Goal: Task Accomplishment & Management: Manage account settings

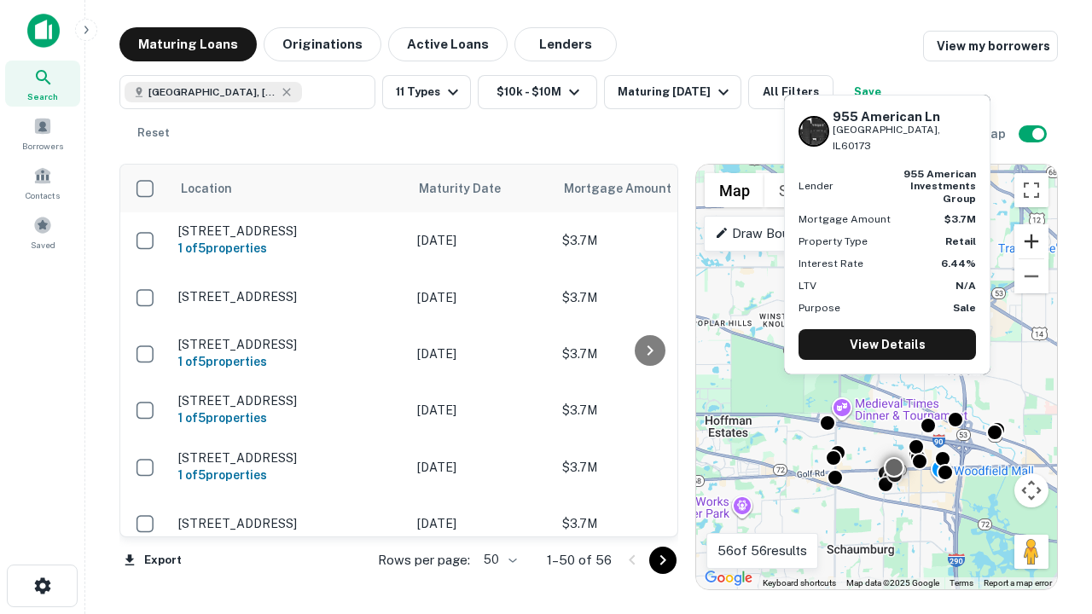
click at [1031, 241] on button "Zoom in" at bounding box center [1031, 241] width 34 height 34
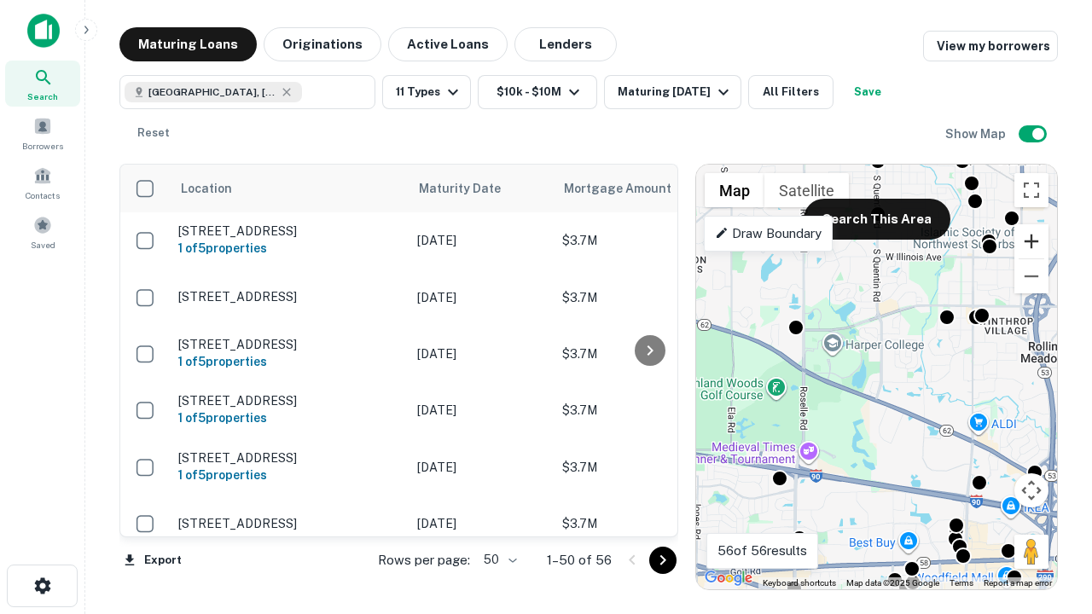
click at [1031, 241] on button "Zoom in" at bounding box center [1031, 241] width 34 height 34
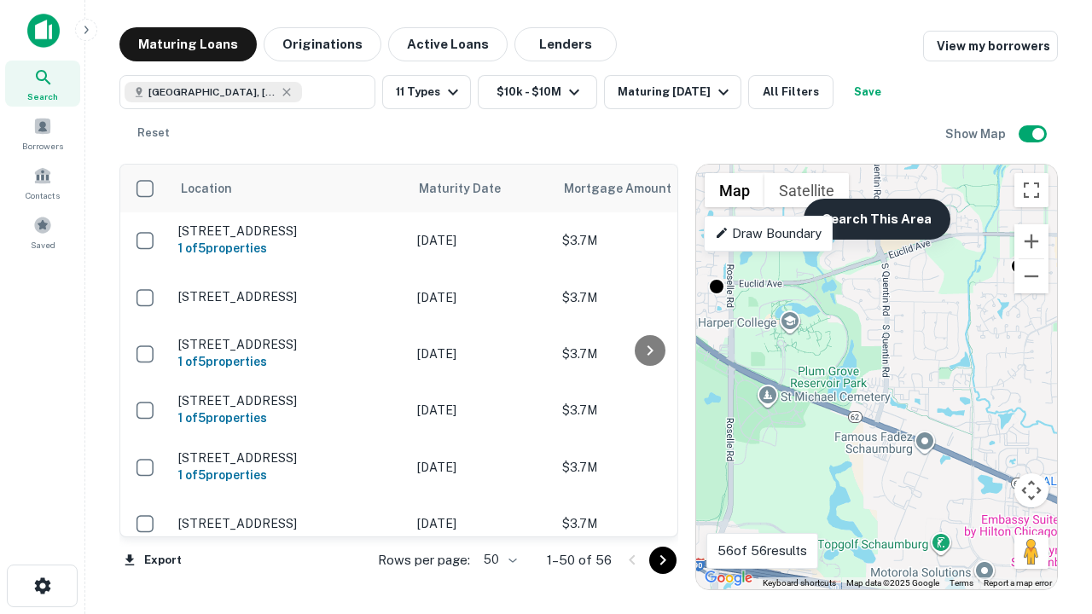
click at [876, 219] on button "Search This Area" at bounding box center [876, 219] width 147 height 41
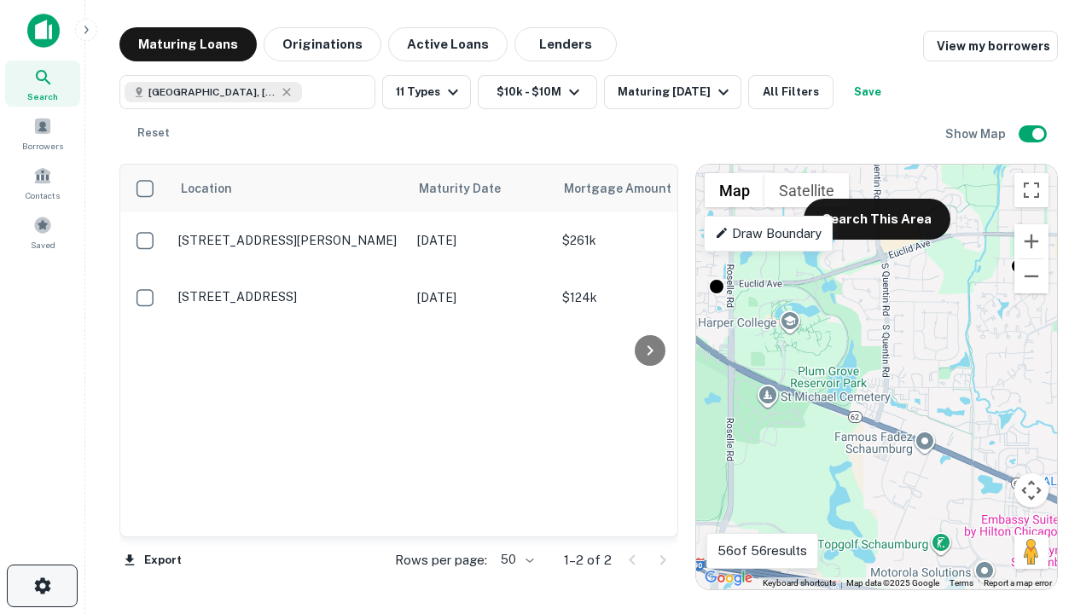
click at [42, 586] on icon "button" at bounding box center [42, 586] width 20 height 20
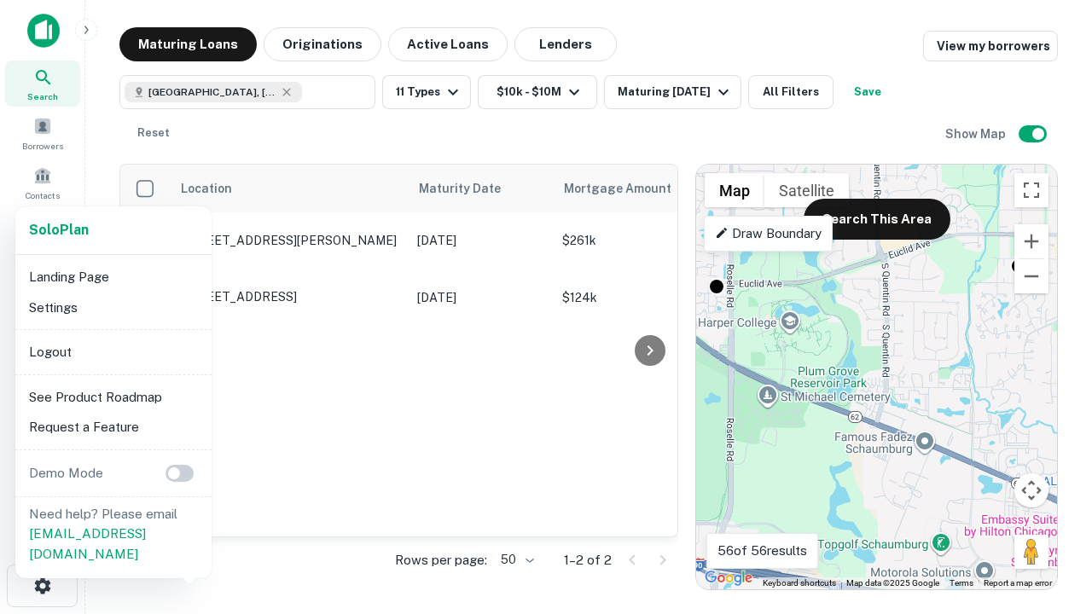
click at [113, 351] on li "Logout" at bounding box center [113, 352] width 182 height 31
